Goal: Task Accomplishment & Management: Complete application form

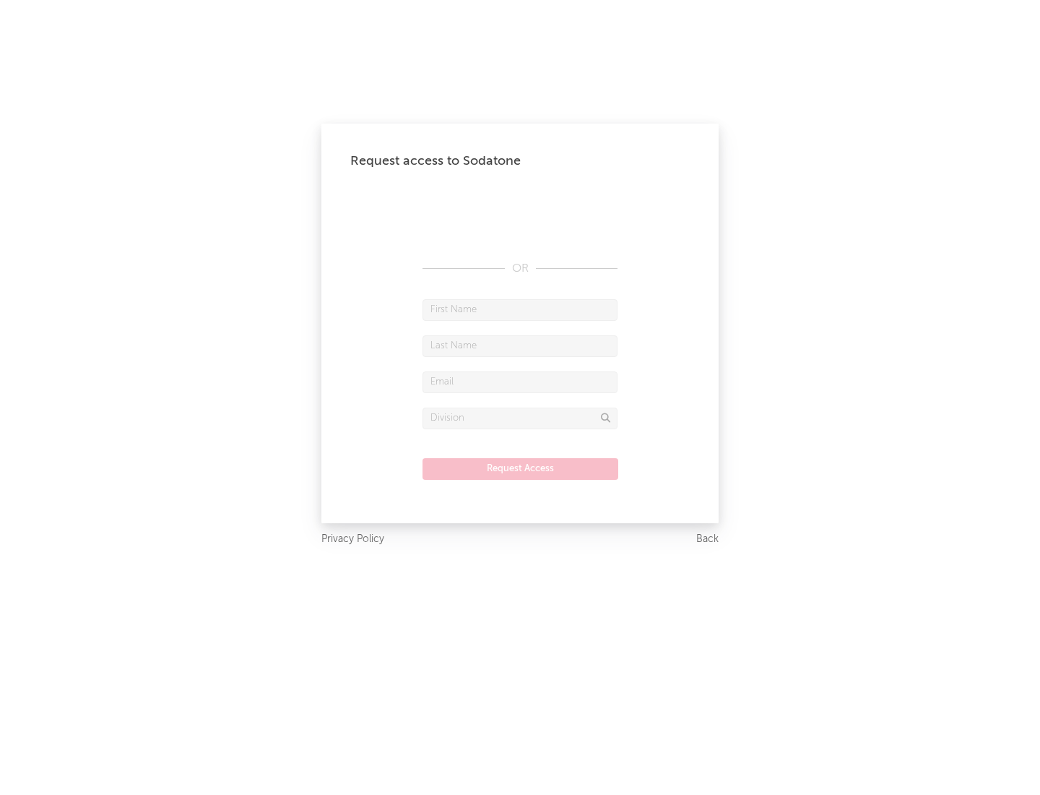
click at [520, 309] on input "text" at bounding box center [520, 310] width 195 height 22
type input "[PERSON_NAME]"
click at [520, 345] on input "text" at bounding box center [520, 346] width 195 height 22
type input "[PERSON_NAME]"
click at [520, 381] on input "text" at bounding box center [520, 382] width 195 height 22
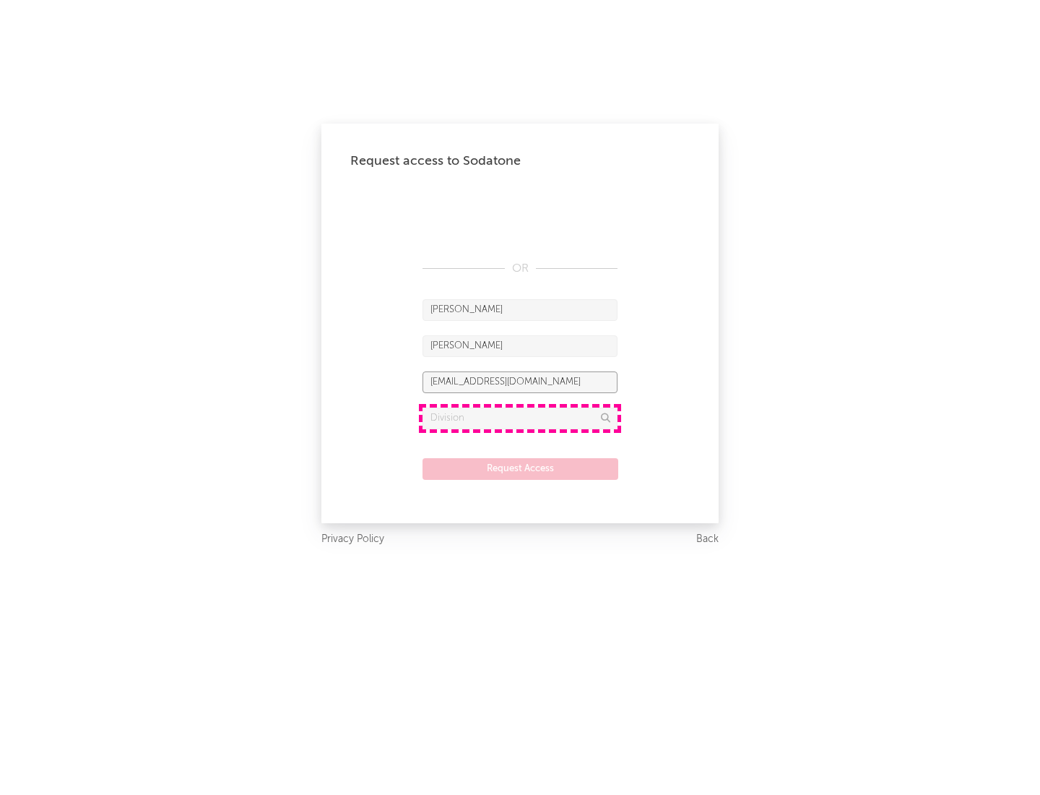
type input "[EMAIL_ADDRESS][DOMAIN_NAME]"
click at [520, 418] on input "text" at bounding box center [520, 418] width 195 height 22
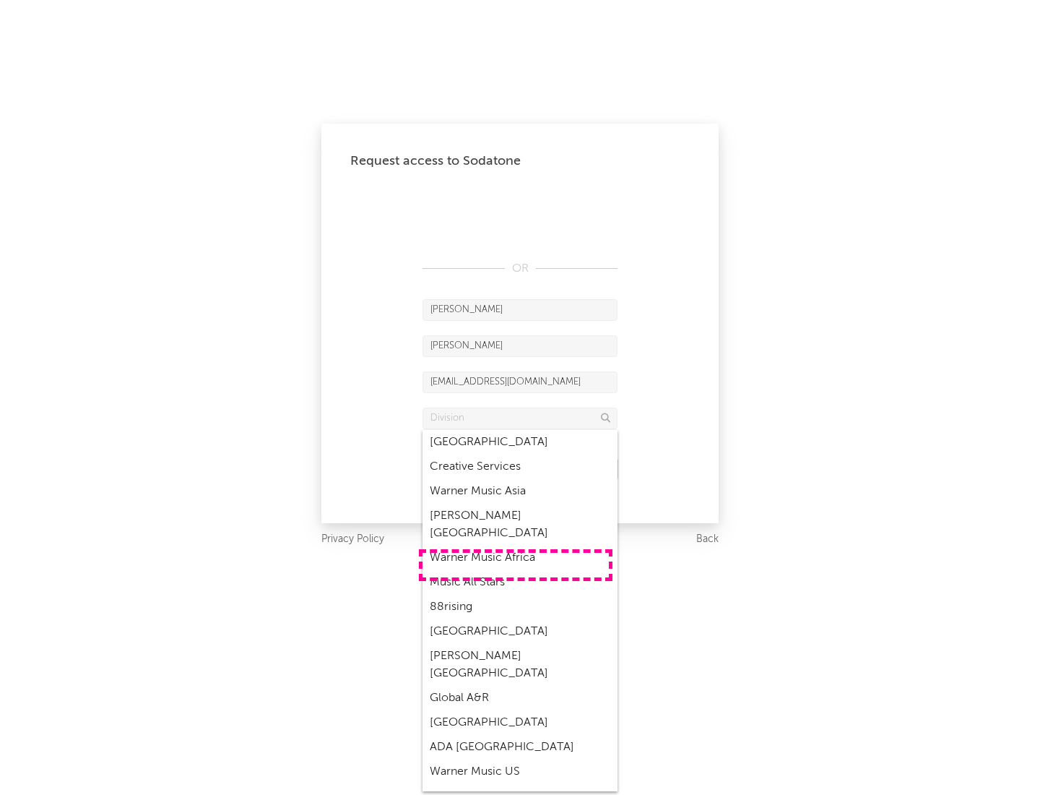
click at [516, 570] on div "Music All Stars" at bounding box center [520, 582] width 195 height 25
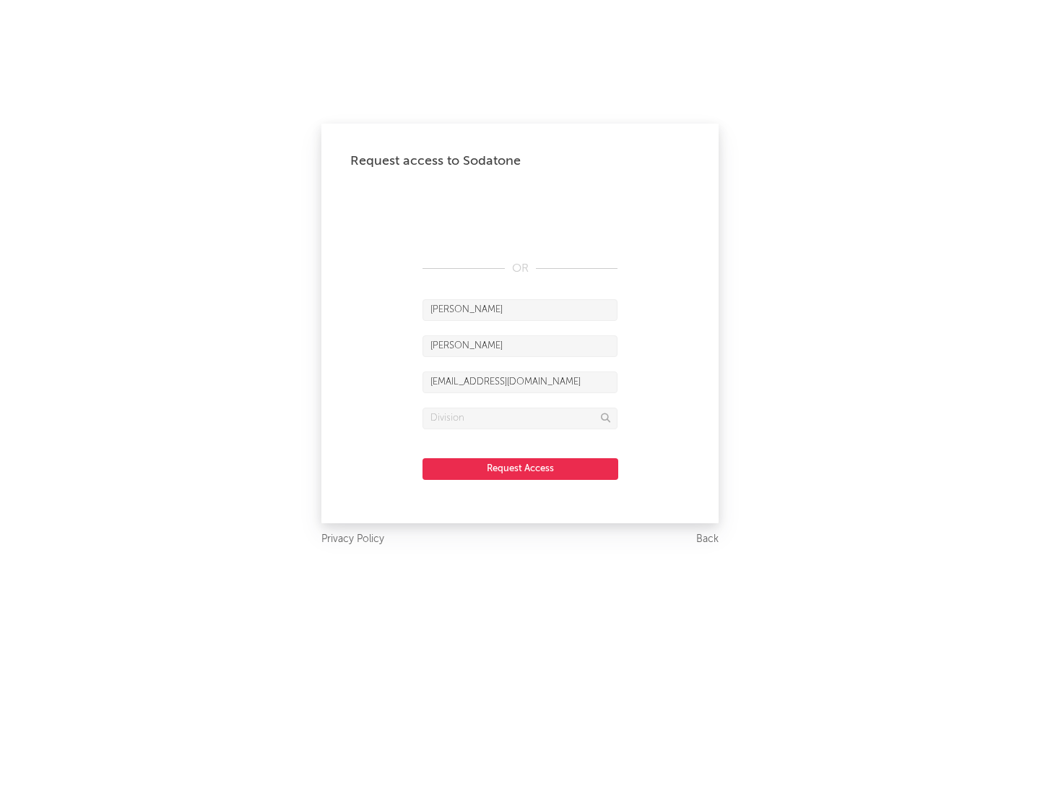
type input "Music All Stars"
click at [520, 468] on button "Request Access" at bounding box center [521, 469] width 196 height 22
